Goal: Use online tool/utility: Utilize a website feature to perform a specific function

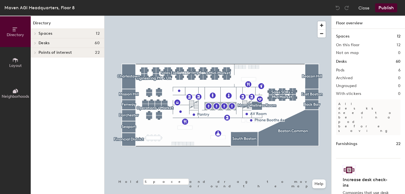
click at [15, 63] on span "Layout" at bounding box center [15, 65] width 13 height 5
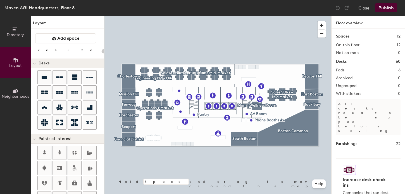
click at [14, 88] on icon at bounding box center [15, 91] width 6 height 6
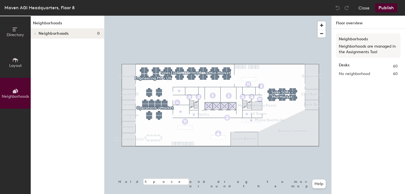
click at [17, 32] on icon at bounding box center [15, 29] width 6 height 6
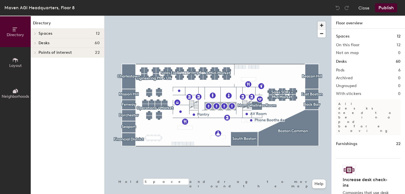
click at [321, 26] on span "button" at bounding box center [322, 25] width 8 height 8
